Goal: Information Seeking & Learning: Check status

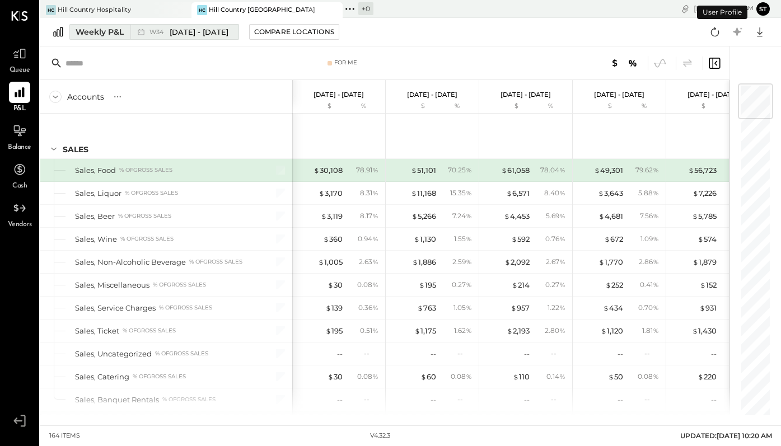
click at [215, 36] on span "[DATE] - [DATE]" at bounding box center [199, 32] width 59 height 11
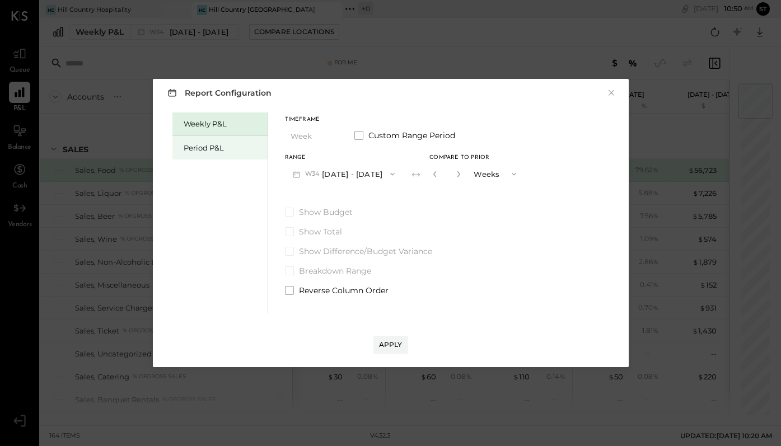
click at [212, 148] on div "Period P&L" at bounding box center [223, 148] width 78 height 11
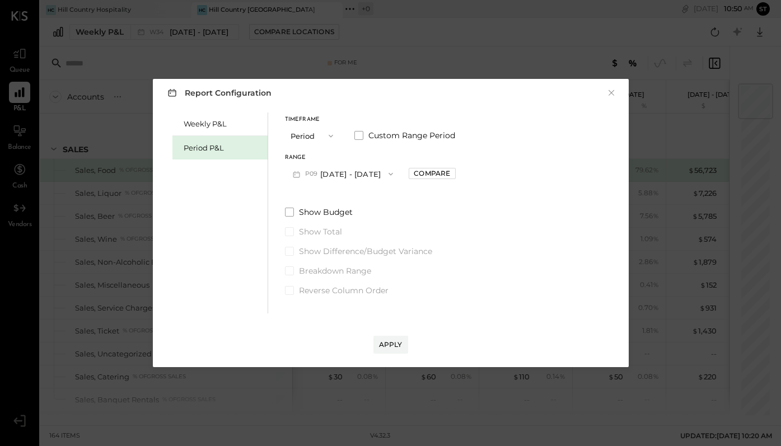
click at [382, 176] on button "P09 [DATE] - [DATE]" at bounding box center [343, 173] width 116 height 21
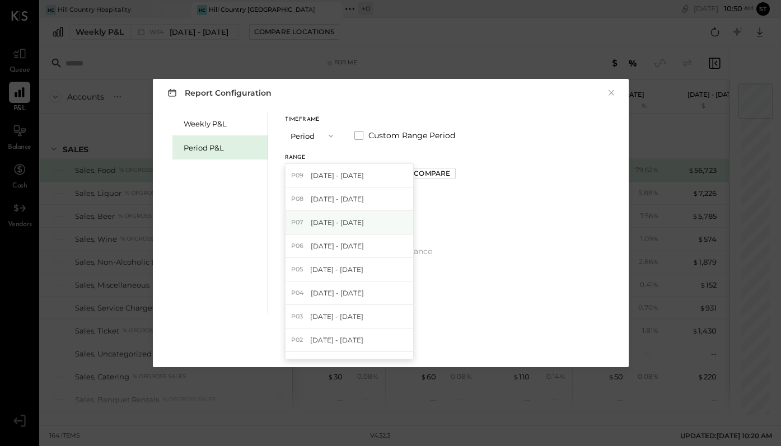
click at [364, 221] on span "[DATE] - [DATE]" at bounding box center [337, 223] width 53 height 10
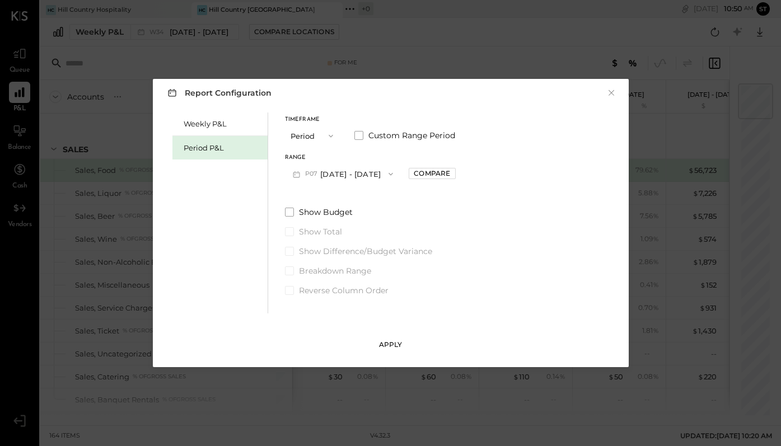
click at [389, 343] on div "Apply" at bounding box center [391, 345] width 24 height 10
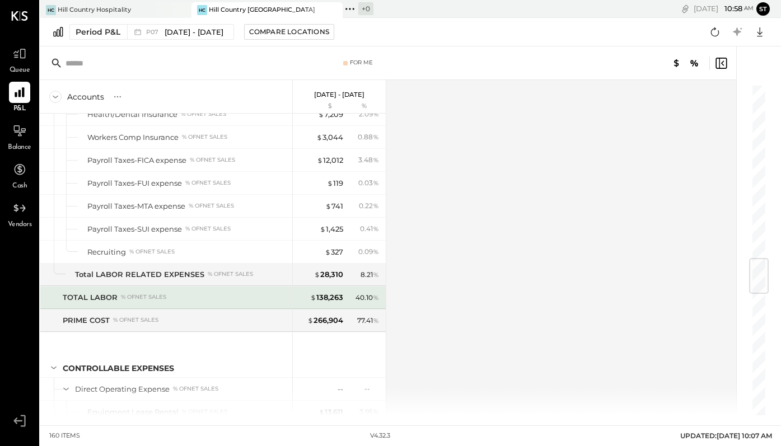
scroll to position [1484, 0]
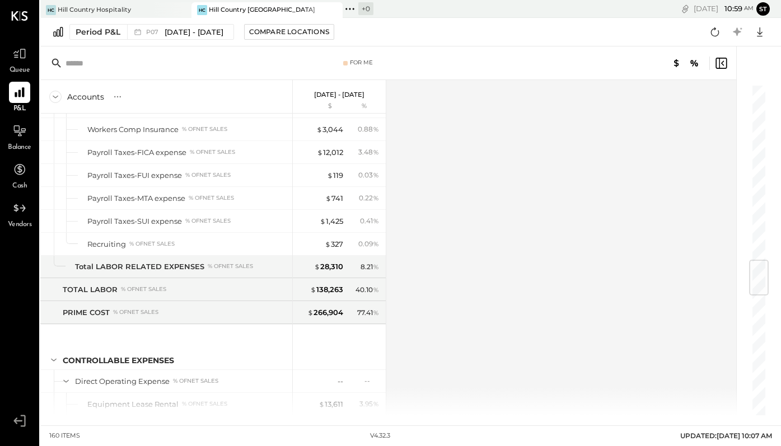
click at [422, 133] on div "Accounts S % GL [DATE] - [DATE] $ % SALES Sales, Food % of GROSS SALES Sales, L…" at bounding box center [388, 247] width 697 height 335
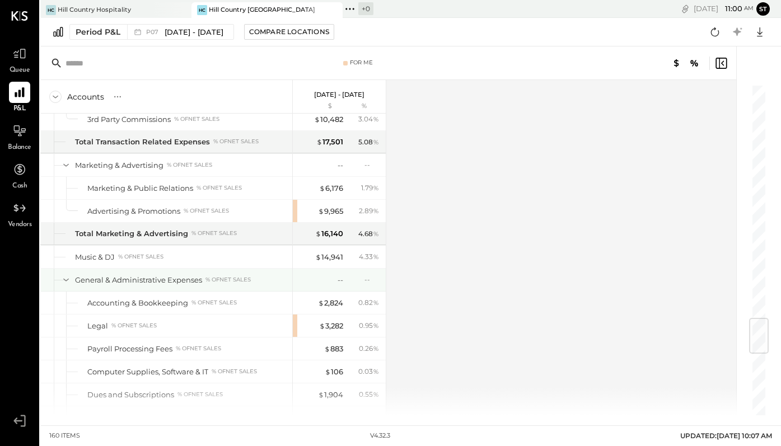
scroll to position [1977, 0]
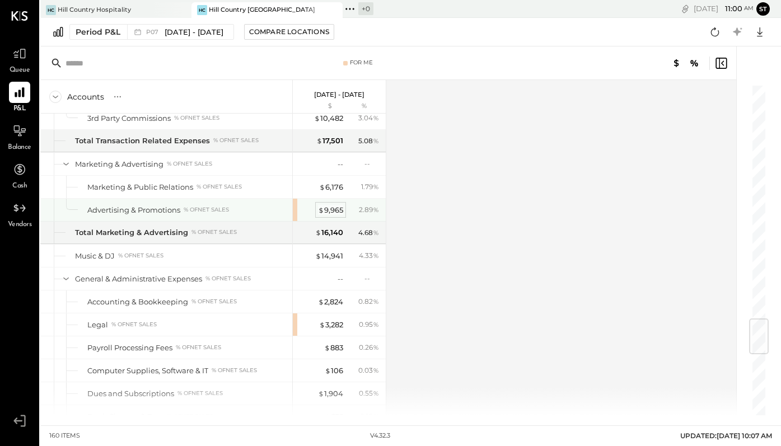
click at [331, 210] on div "$ 9,965" at bounding box center [330, 210] width 25 height 11
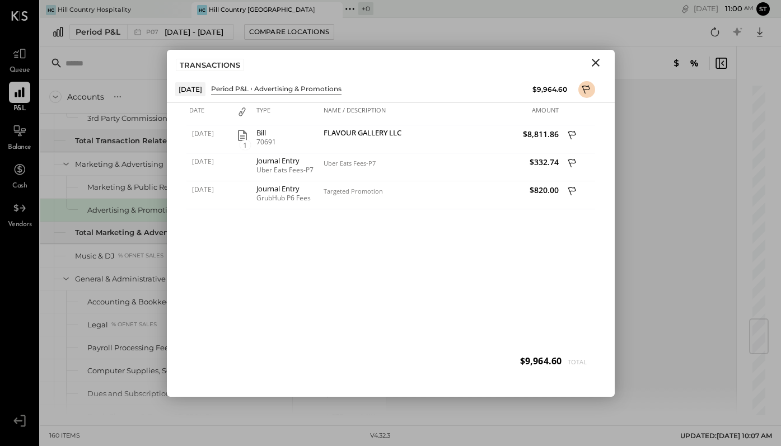
click at [595, 60] on icon "Close" at bounding box center [595, 62] width 13 height 13
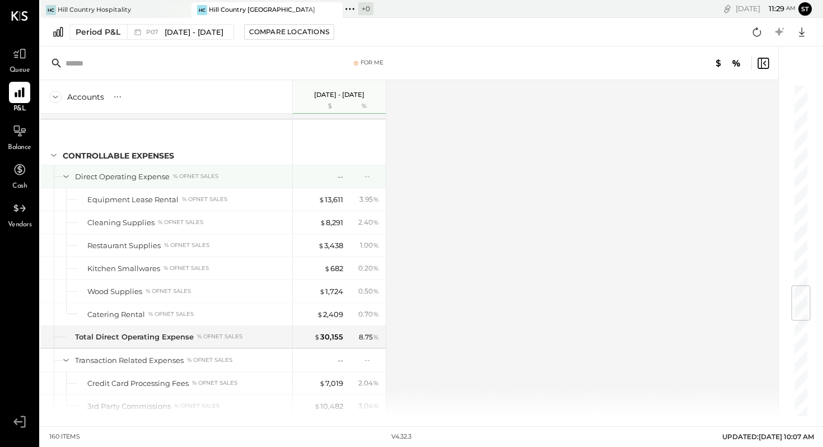
scroll to position [1689, 0]
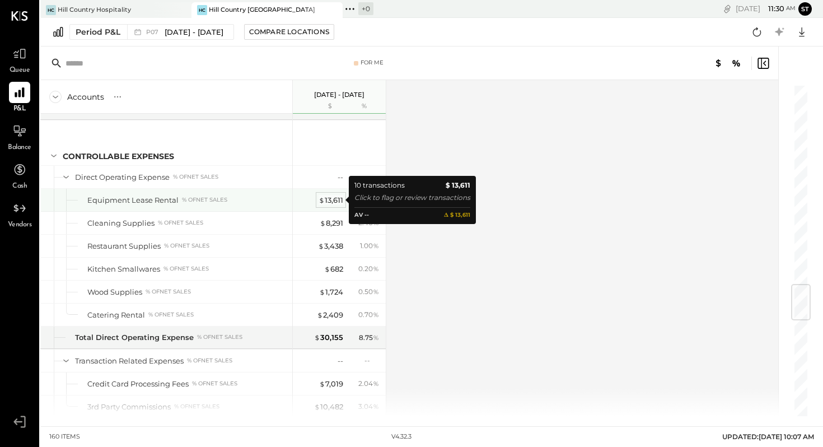
click at [332, 203] on div "$ 13,611" at bounding box center [330, 200] width 25 height 11
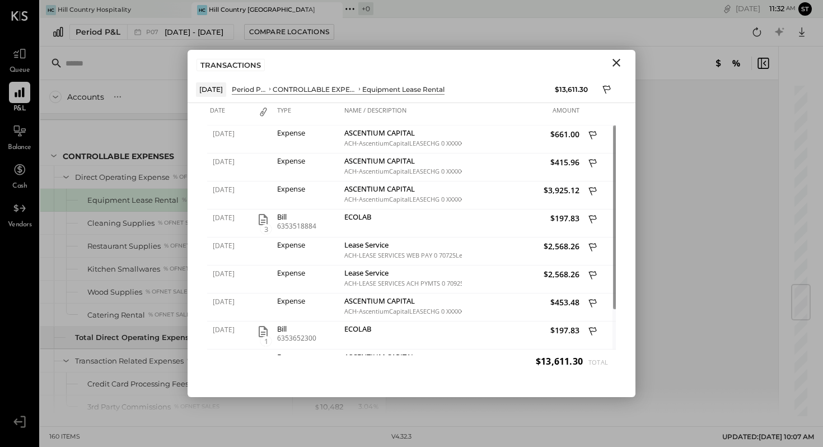
click at [613, 60] on icon "Close" at bounding box center [616, 63] width 8 height 8
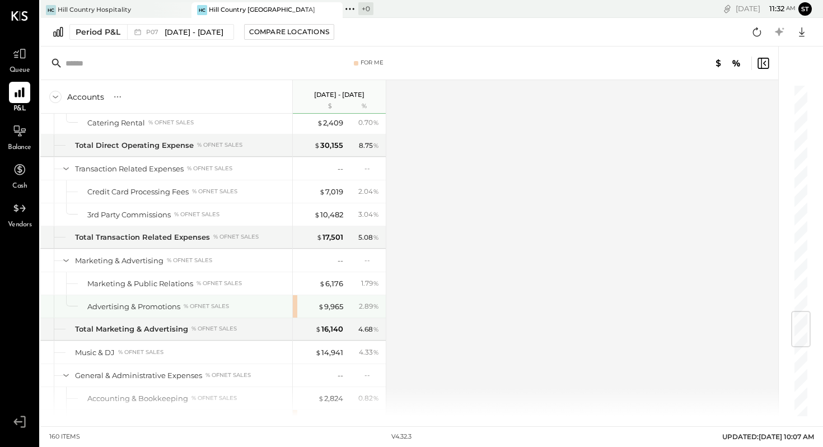
scroll to position [1916, 0]
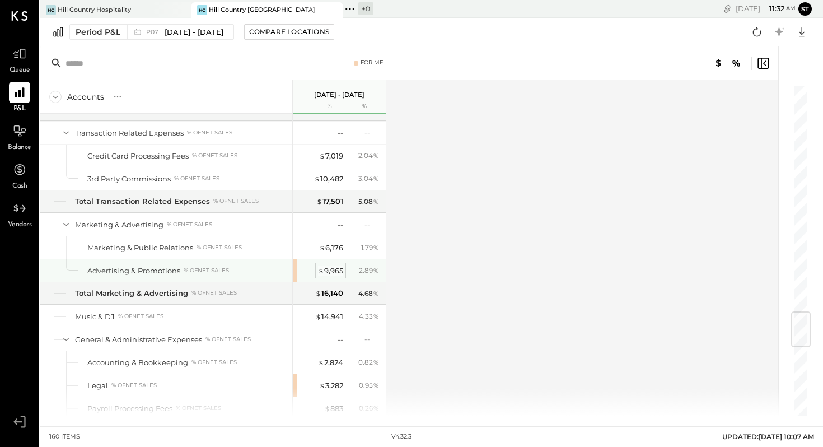
click at [330, 266] on div "$ 9,965" at bounding box center [330, 270] width 25 height 11
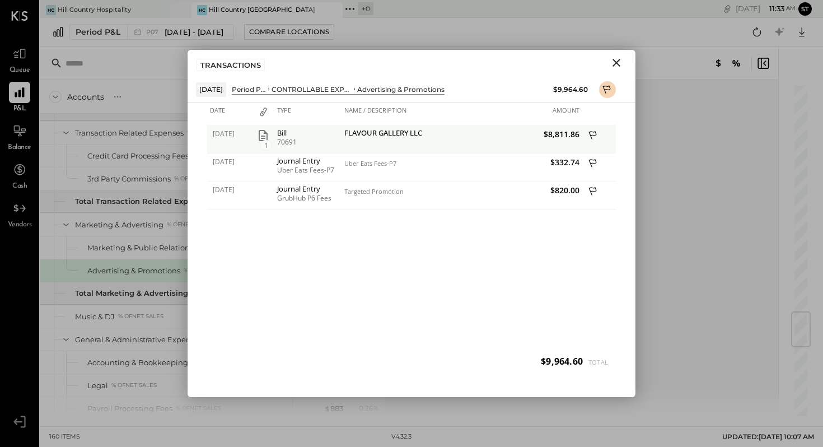
click at [264, 137] on icon "button" at bounding box center [262, 135] width 13 height 13
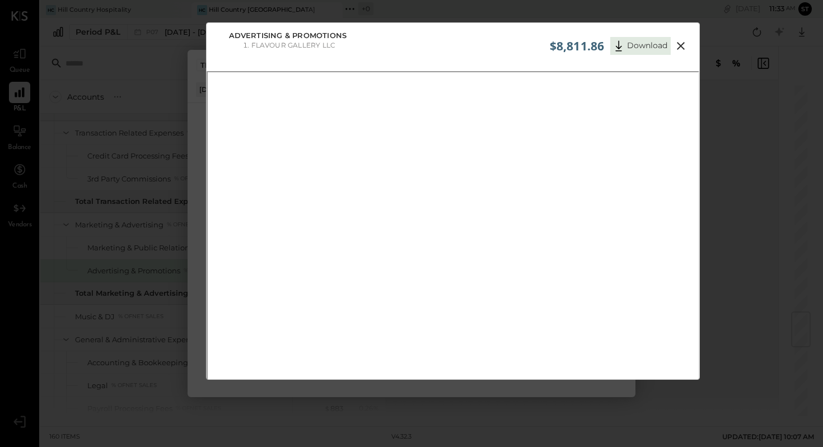
click at [683, 45] on icon at bounding box center [680, 45] width 13 height 13
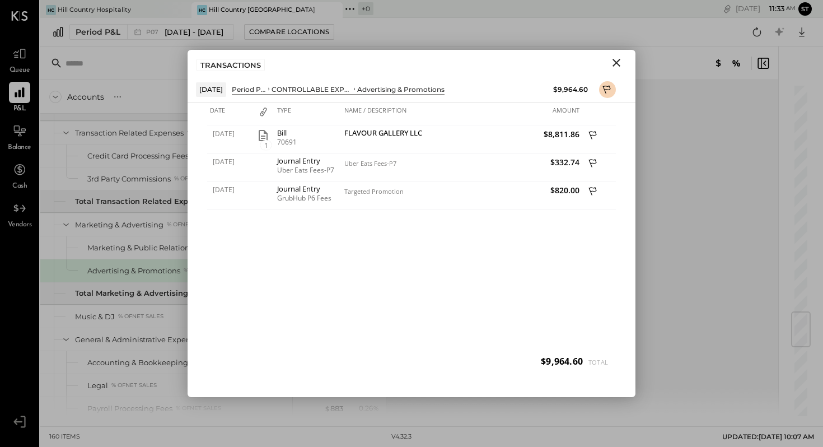
click at [614, 60] on icon "Close" at bounding box center [616, 63] width 8 height 8
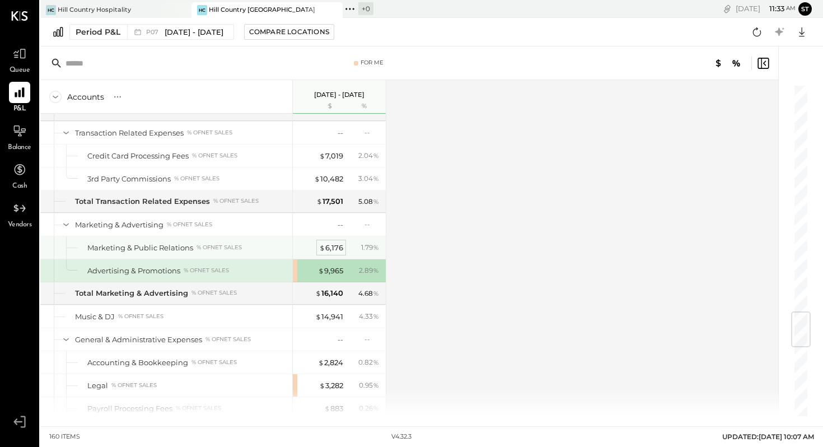
click at [324, 250] on span "$" at bounding box center [322, 247] width 6 height 9
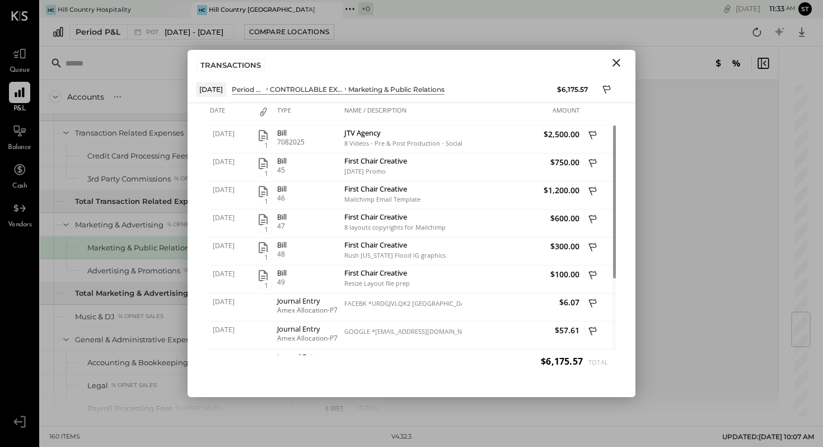
click at [619, 61] on icon "Close" at bounding box center [615, 62] width 13 height 13
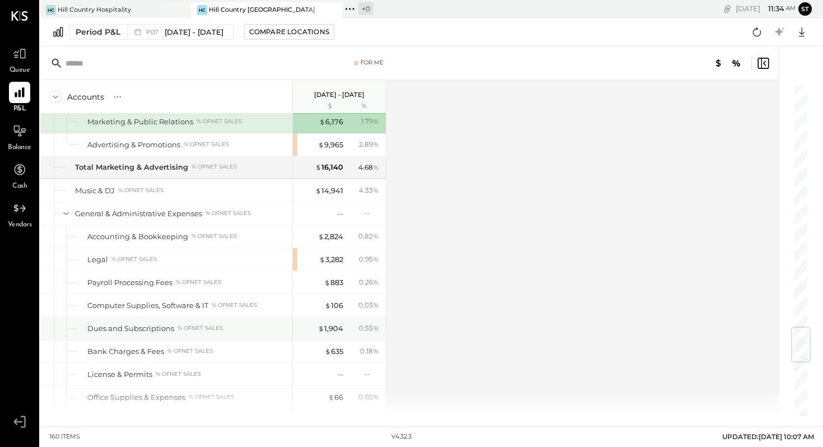
scroll to position [2043, 0]
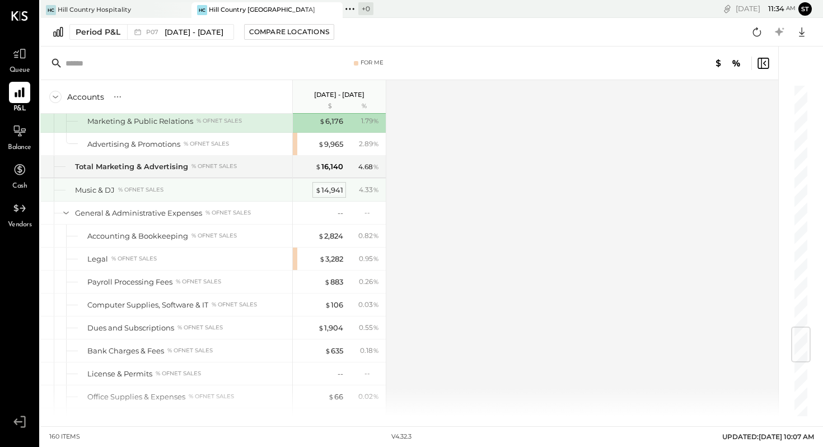
click at [335, 193] on div "$ 14,941" at bounding box center [329, 190] width 28 height 11
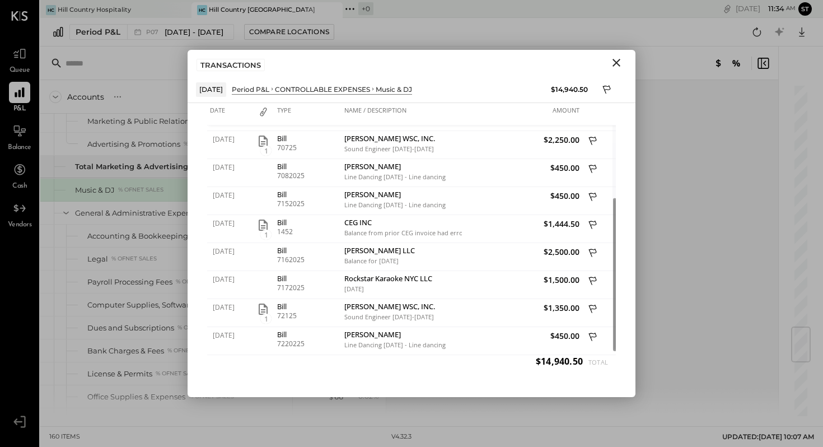
click at [398, 32] on div "Period P&L P07 [DATE] - [DATE] Compare Locations Google Sheets Excel" at bounding box center [431, 32] width 782 height 29
click at [614, 61] on icon "Close" at bounding box center [616, 63] width 8 height 8
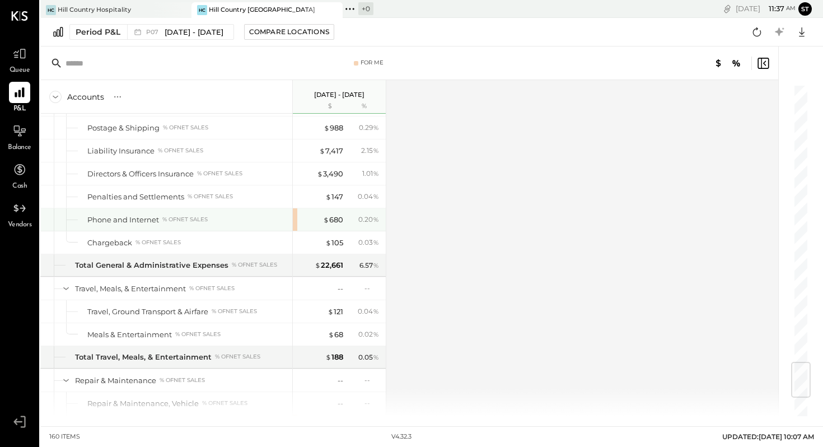
scroll to position [2337, 0]
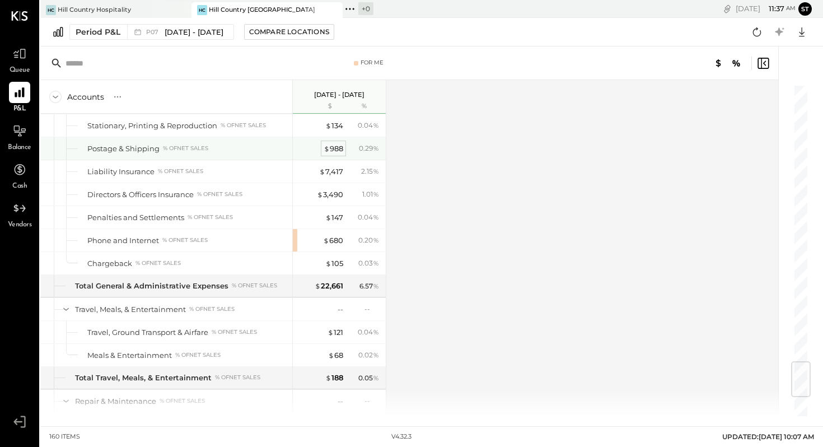
click at [339, 144] on div "$ 988" at bounding box center [333, 148] width 20 height 11
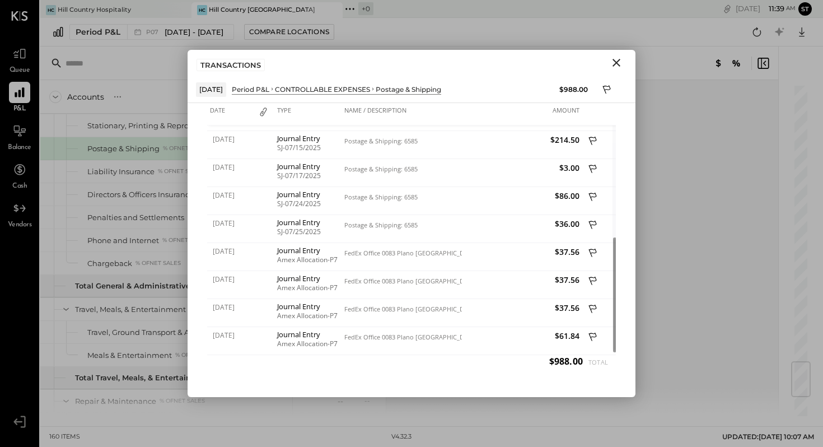
click at [615, 64] on icon "Close" at bounding box center [615, 62] width 13 height 13
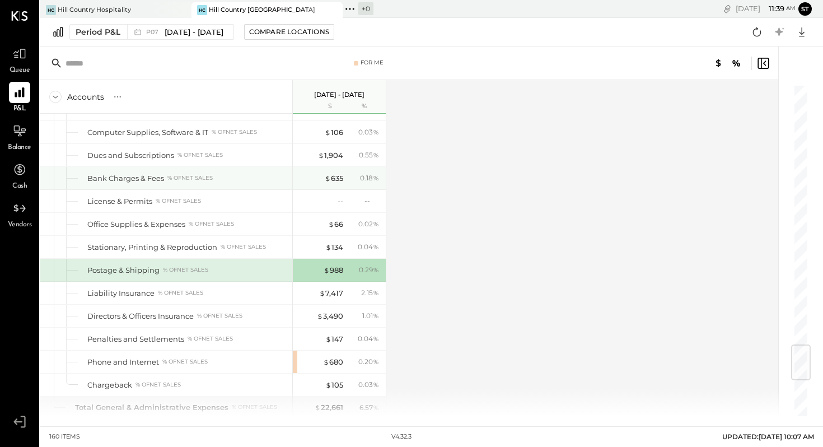
scroll to position [2216, 0]
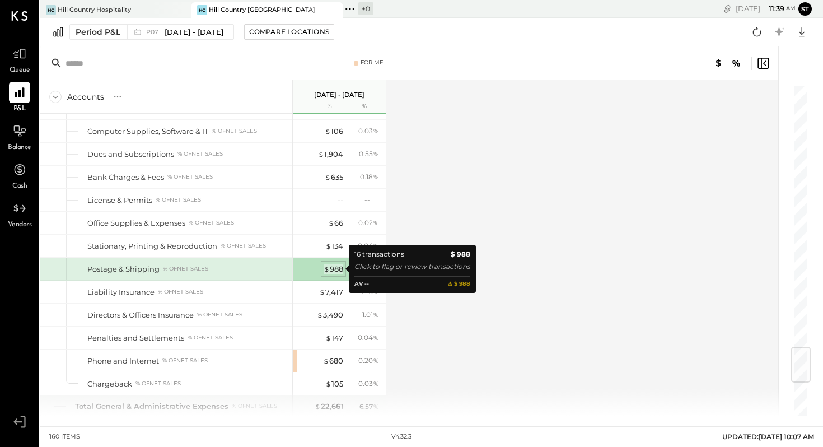
click at [335, 269] on div "$ 988" at bounding box center [333, 269] width 20 height 11
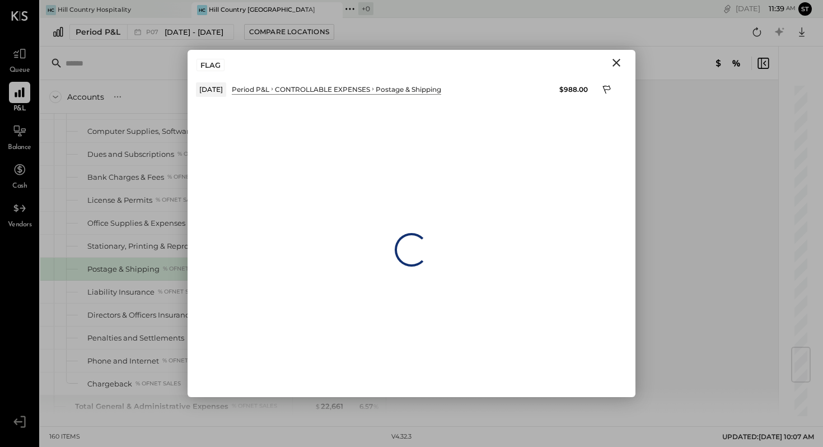
click at [335, 269] on div "Loading…" at bounding box center [411, 249] width 448 height 294
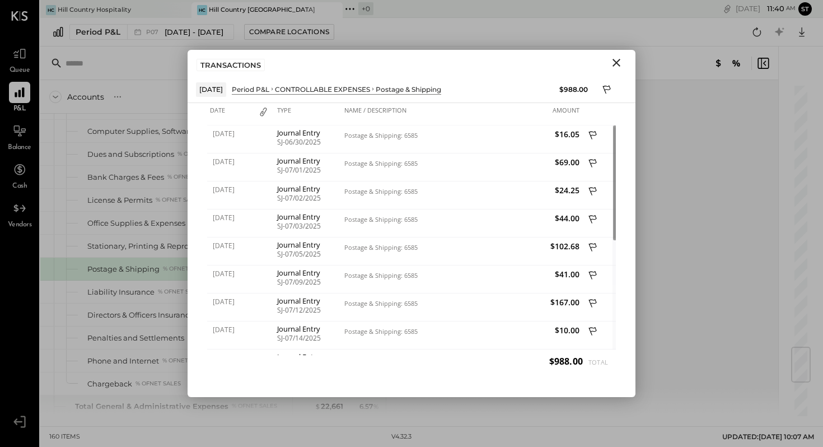
click at [618, 61] on icon "Close" at bounding box center [615, 62] width 13 height 13
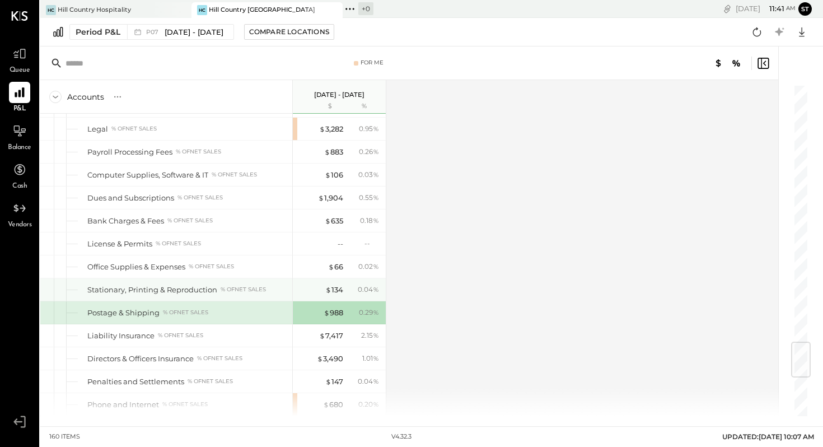
scroll to position [2170, 0]
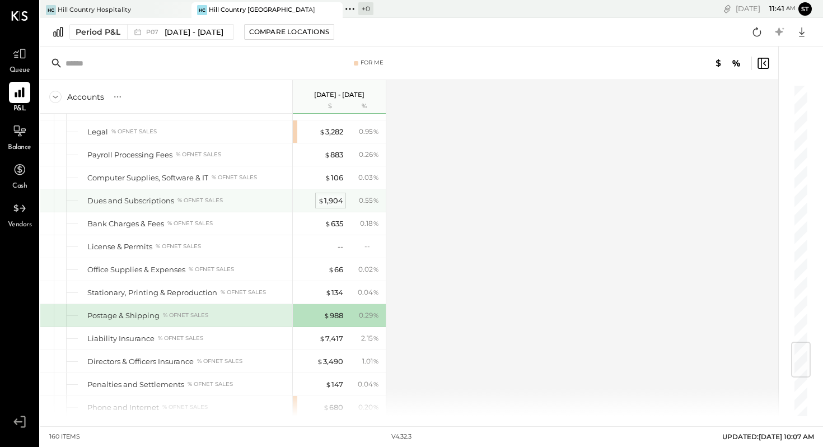
click at [328, 195] on div "$ 1,904" at bounding box center [330, 200] width 25 height 11
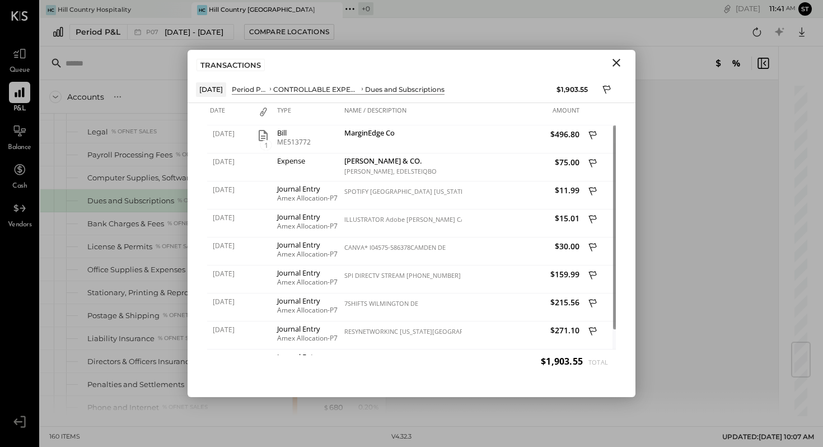
click at [620, 62] on icon "Close" at bounding box center [615, 62] width 13 height 13
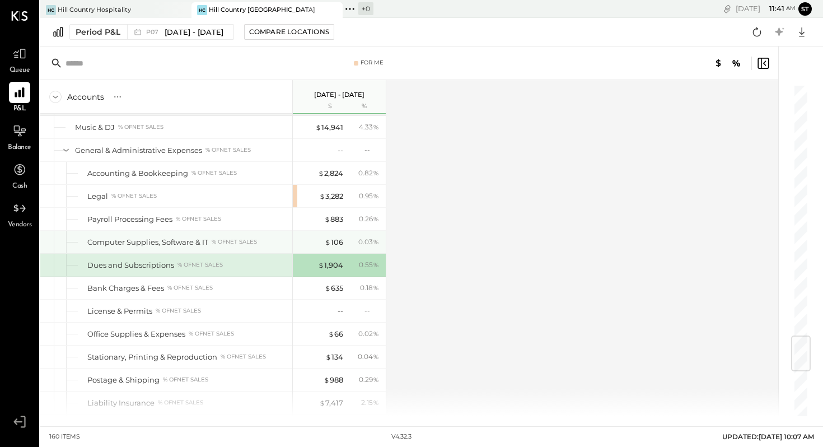
scroll to position [2098, 0]
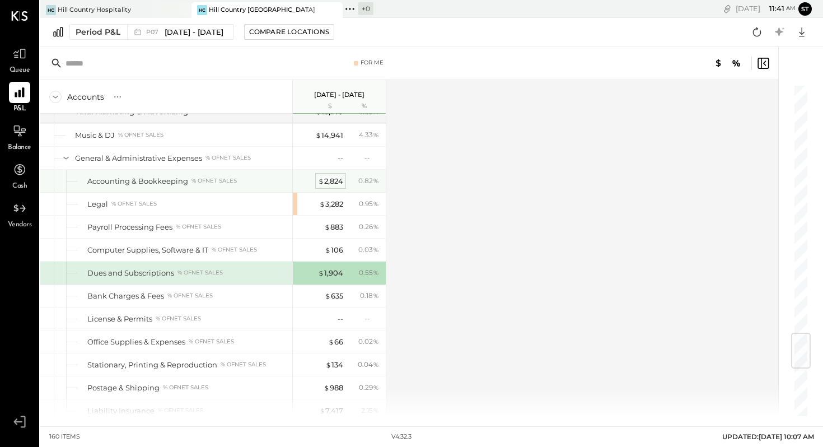
click at [328, 184] on div "$ 2,824" at bounding box center [330, 181] width 25 height 11
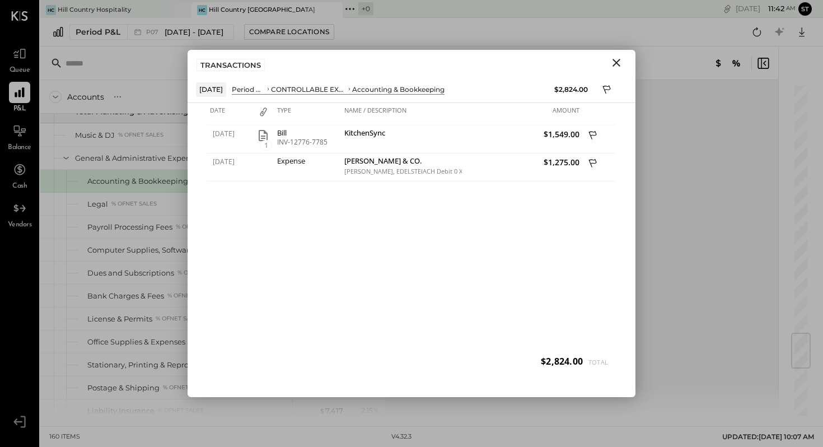
click at [617, 62] on icon "Close" at bounding box center [616, 63] width 8 height 8
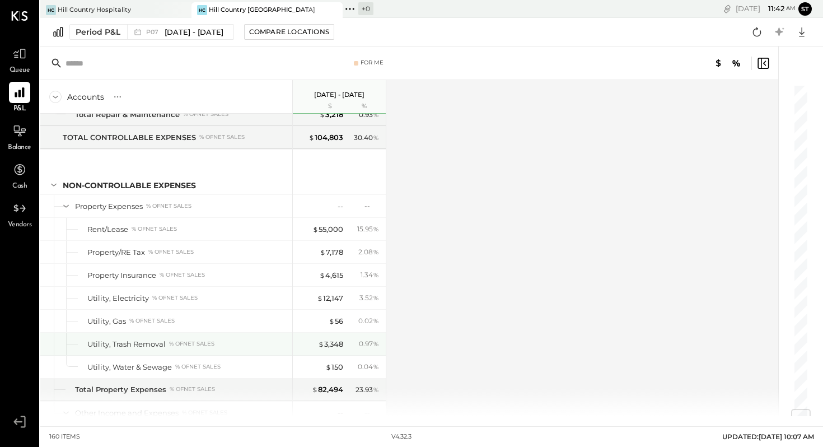
scroll to position [2738, 0]
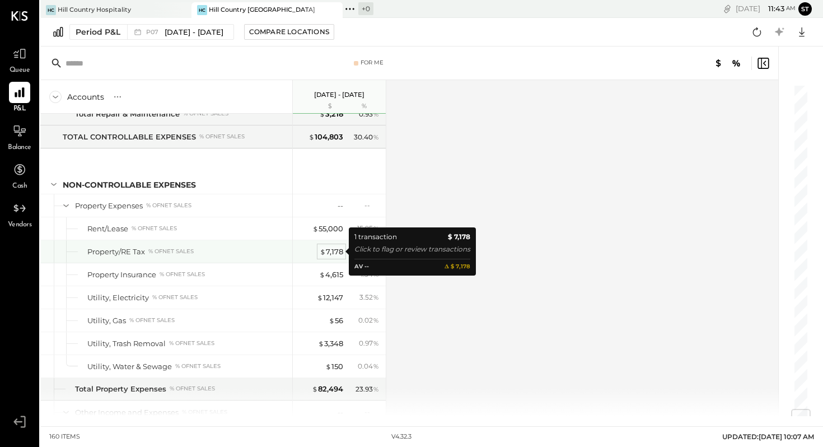
click at [323, 250] on span "$" at bounding box center [322, 251] width 6 height 9
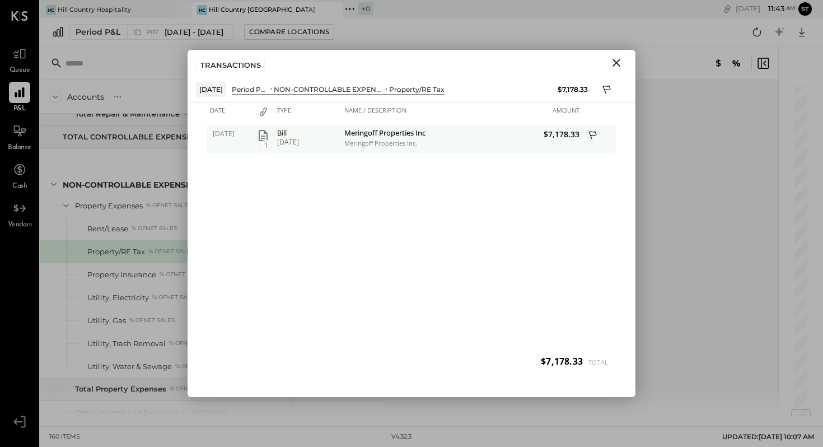
click at [264, 135] on icon "button" at bounding box center [263, 135] width 9 height 11
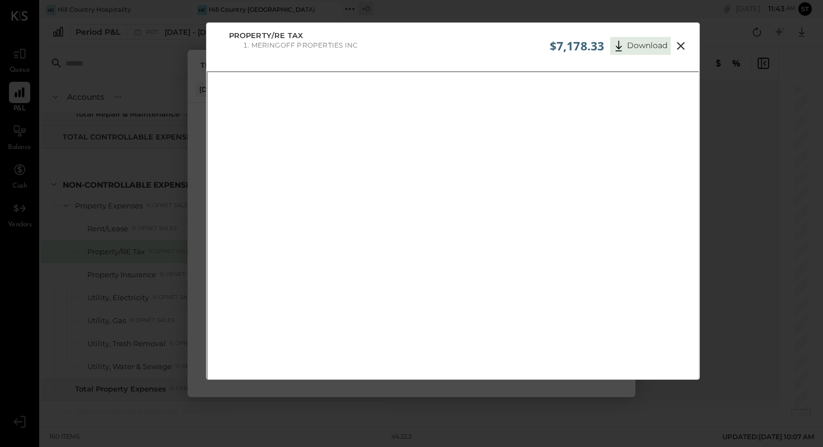
click at [678, 43] on icon at bounding box center [680, 45] width 13 height 13
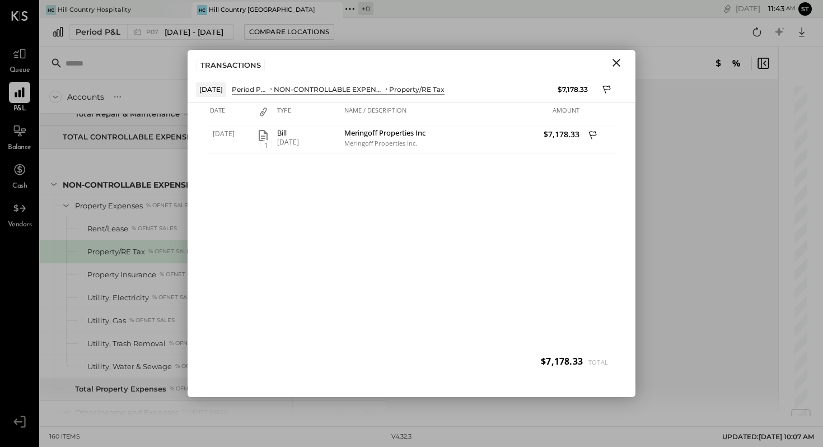
click at [613, 63] on icon "Close" at bounding box center [615, 62] width 13 height 13
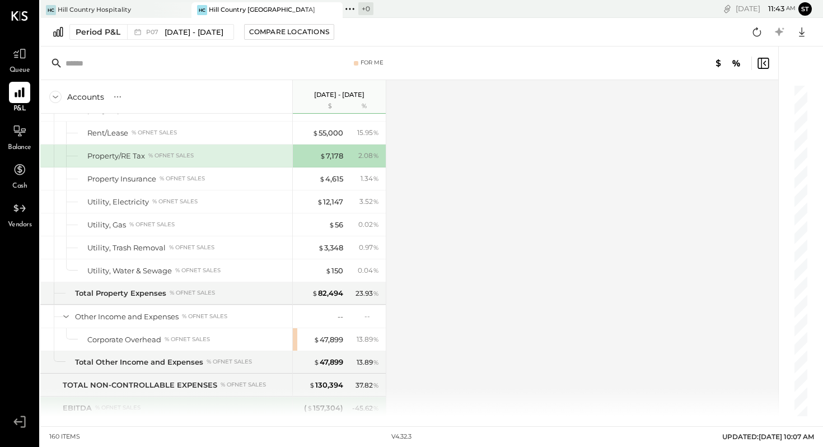
scroll to position [2888, 0]
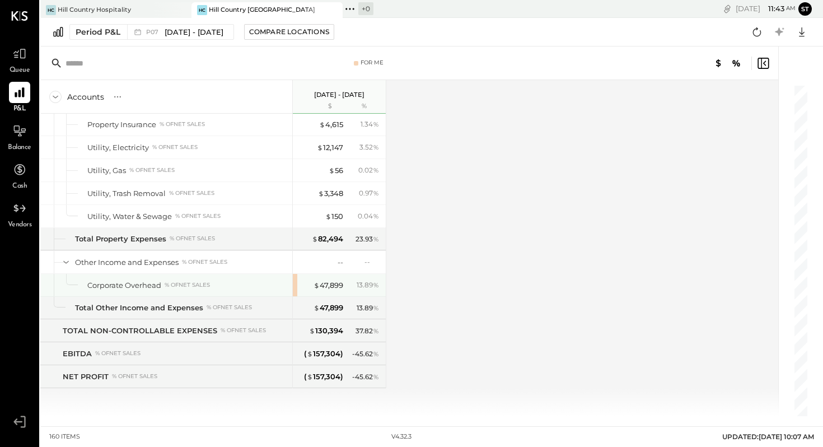
click at [328, 274] on div "$ 47,899 13.89 %" at bounding box center [340, 285] width 84 height 22
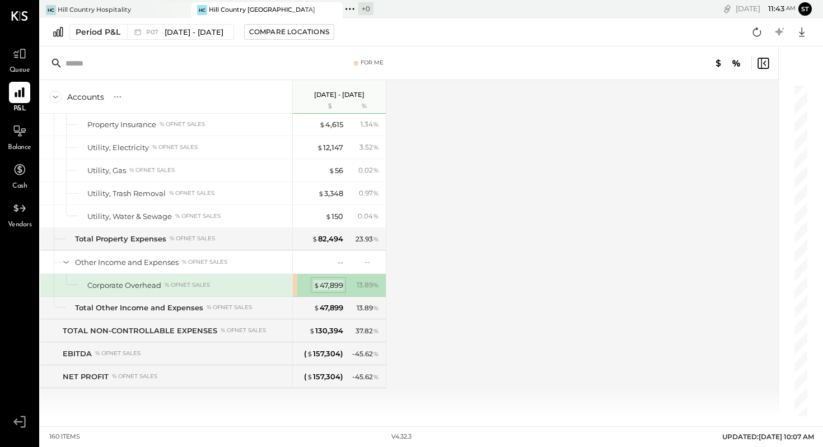
click at [326, 282] on div "$ 47,899" at bounding box center [328, 285] width 30 height 11
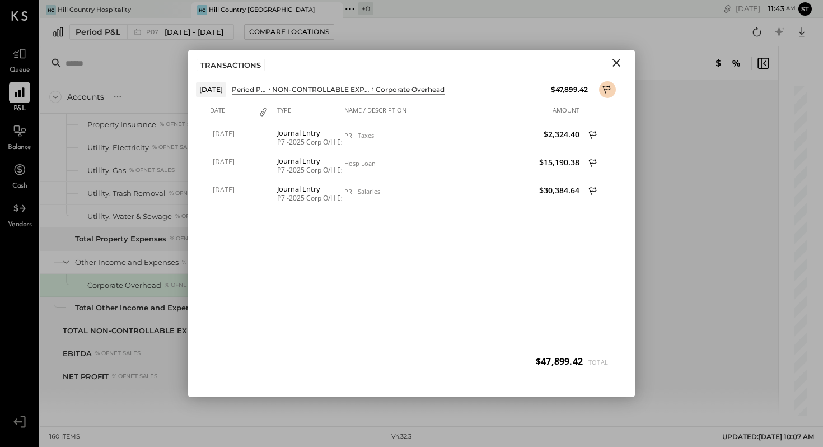
click at [617, 62] on icon "Close" at bounding box center [616, 63] width 8 height 8
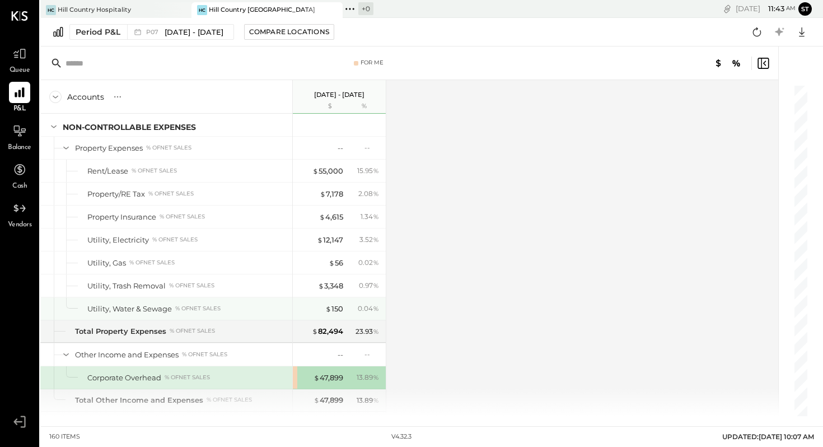
scroll to position [2785, 0]
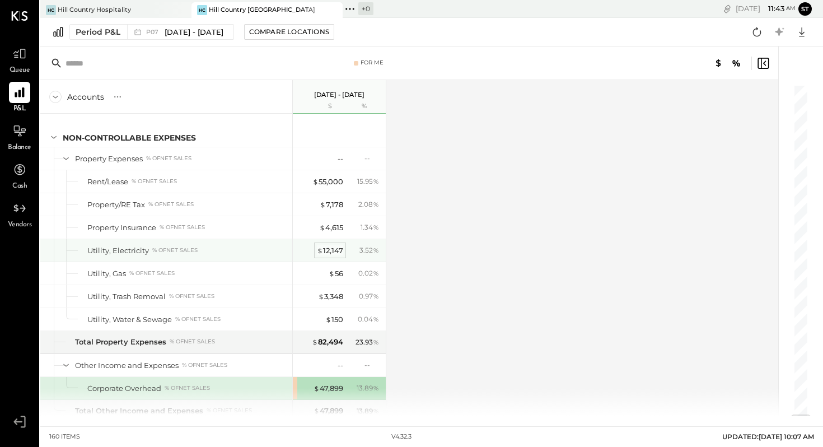
click at [328, 252] on div "$ 12,147" at bounding box center [330, 250] width 26 height 11
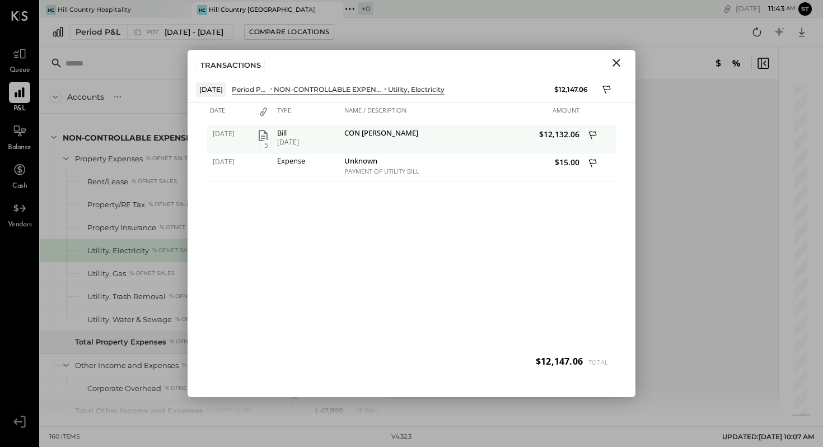
click at [265, 134] on icon "button" at bounding box center [262, 135] width 13 height 13
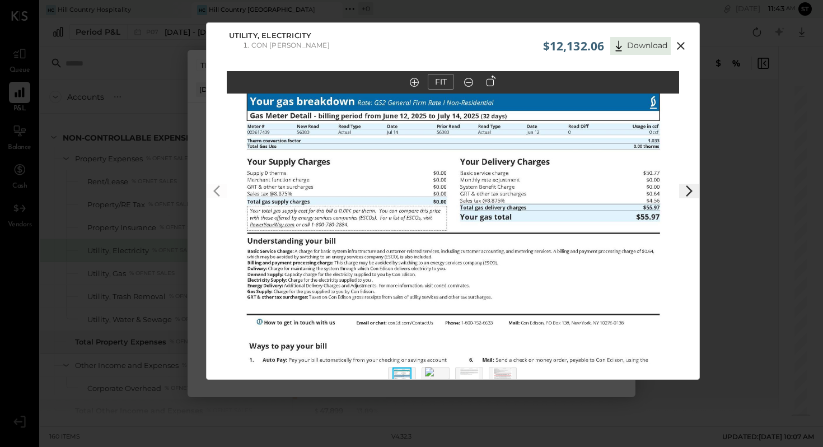
scroll to position [49, 0]
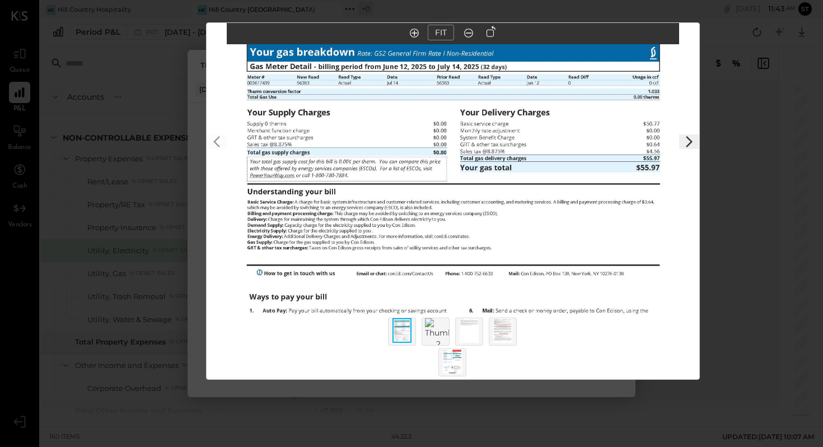
click at [689, 142] on polygon at bounding box center [688, 141] width 7 height 11
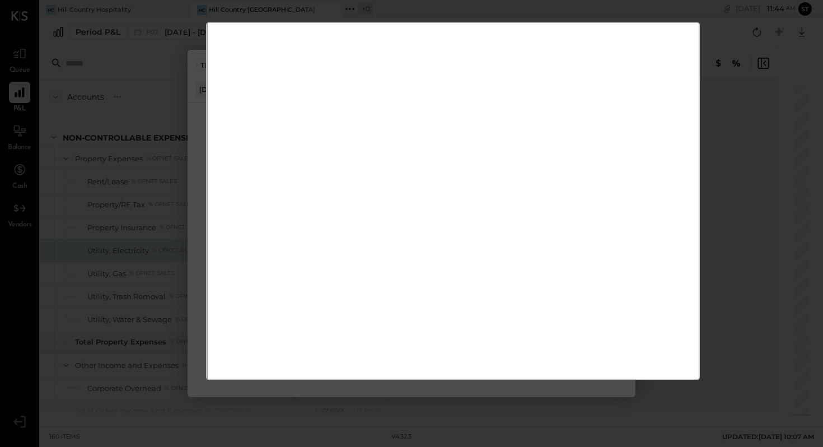
click at [720, 57] on div "$12,132.06 Download Utility, Electricity CON [PERSON_NAME]" at bounding box center [411, 223] width 823 height 447
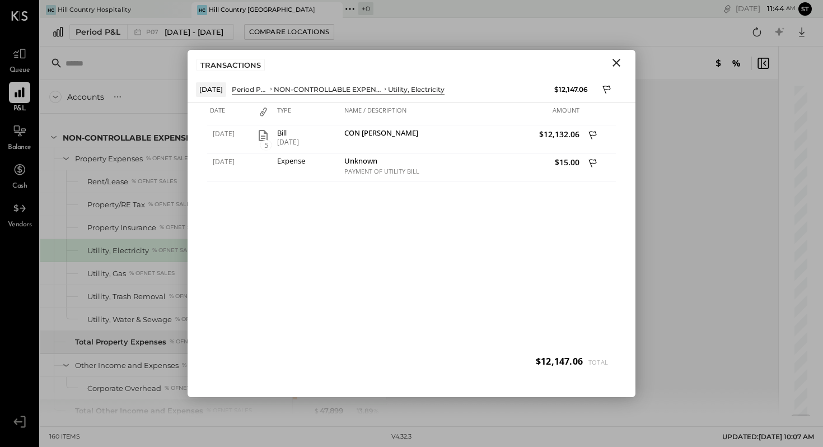
click at [614, 59] on icon "Close" at bounding box center [615, 62] width 13 height 13
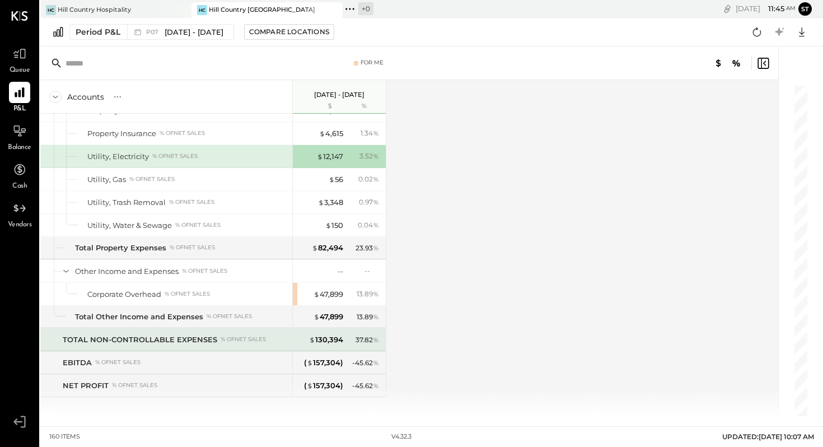
scroll to position [2883, 0]
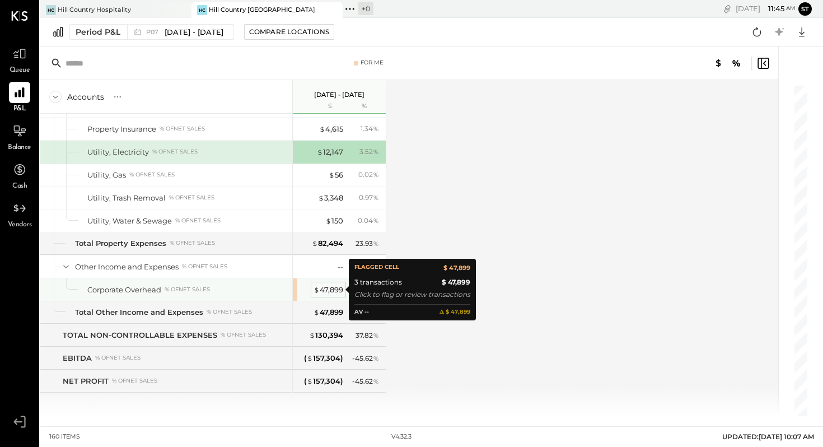
click at [329, 285] on div "$ 47,899" at bounding box center [328, 289] width 30 height 11
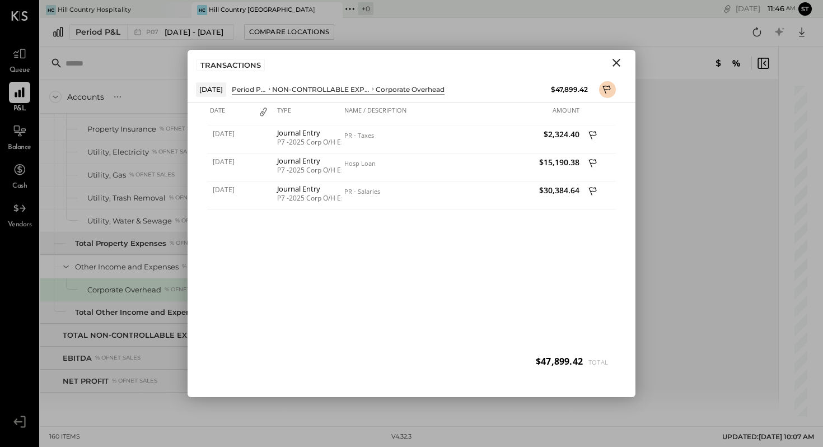
click at [617, 63] on icon "Close" at bounding box center [615, 62] width 13 height 13
